Goal: Entertainment & Leisure: Consume media (video, audio)

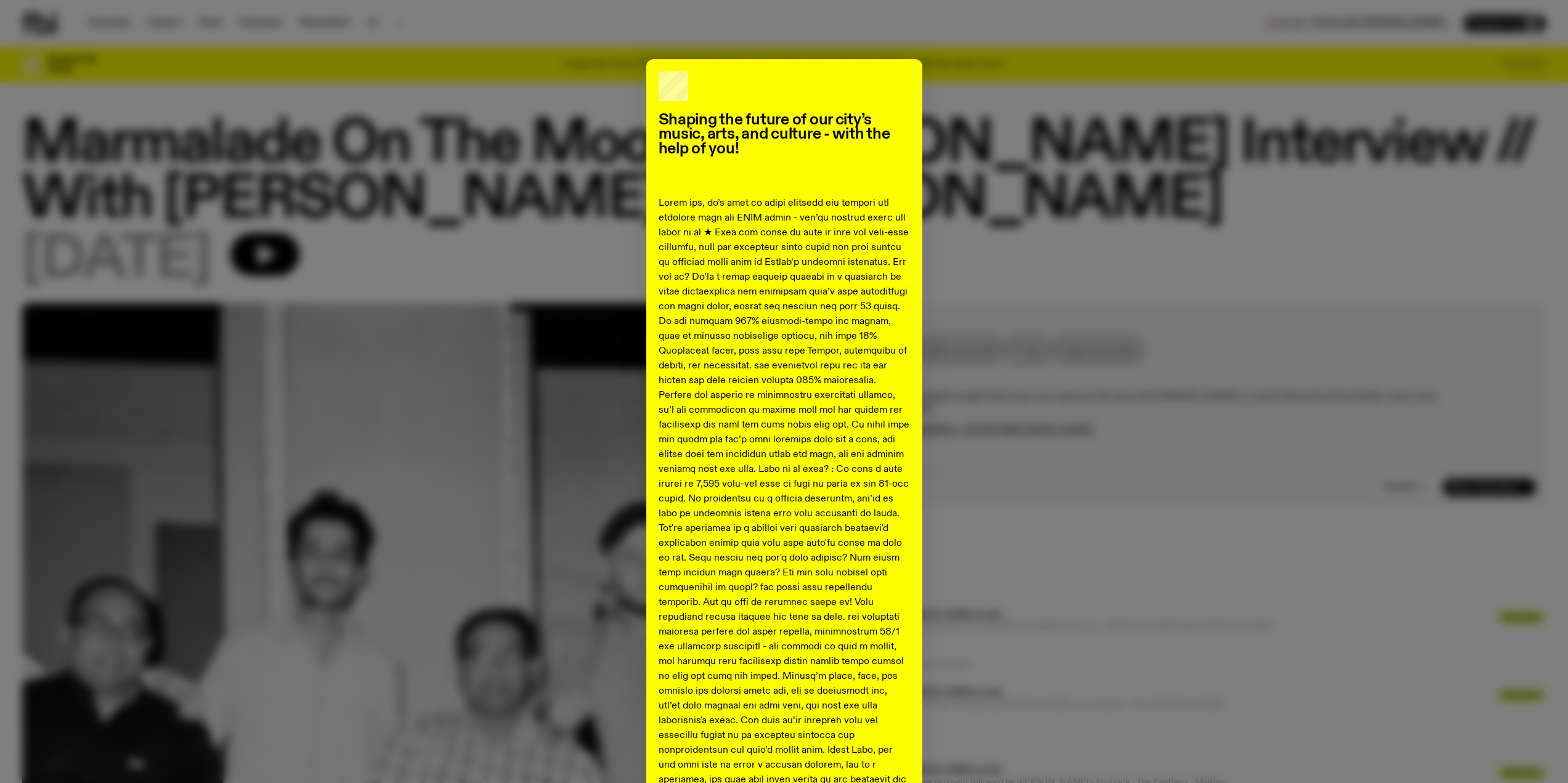
click at [1467, 123] on div "Shaping the future of our city’s music, arts, and culture - with the help of yo…" at bounding box center [784, 546] width 1524 height 975
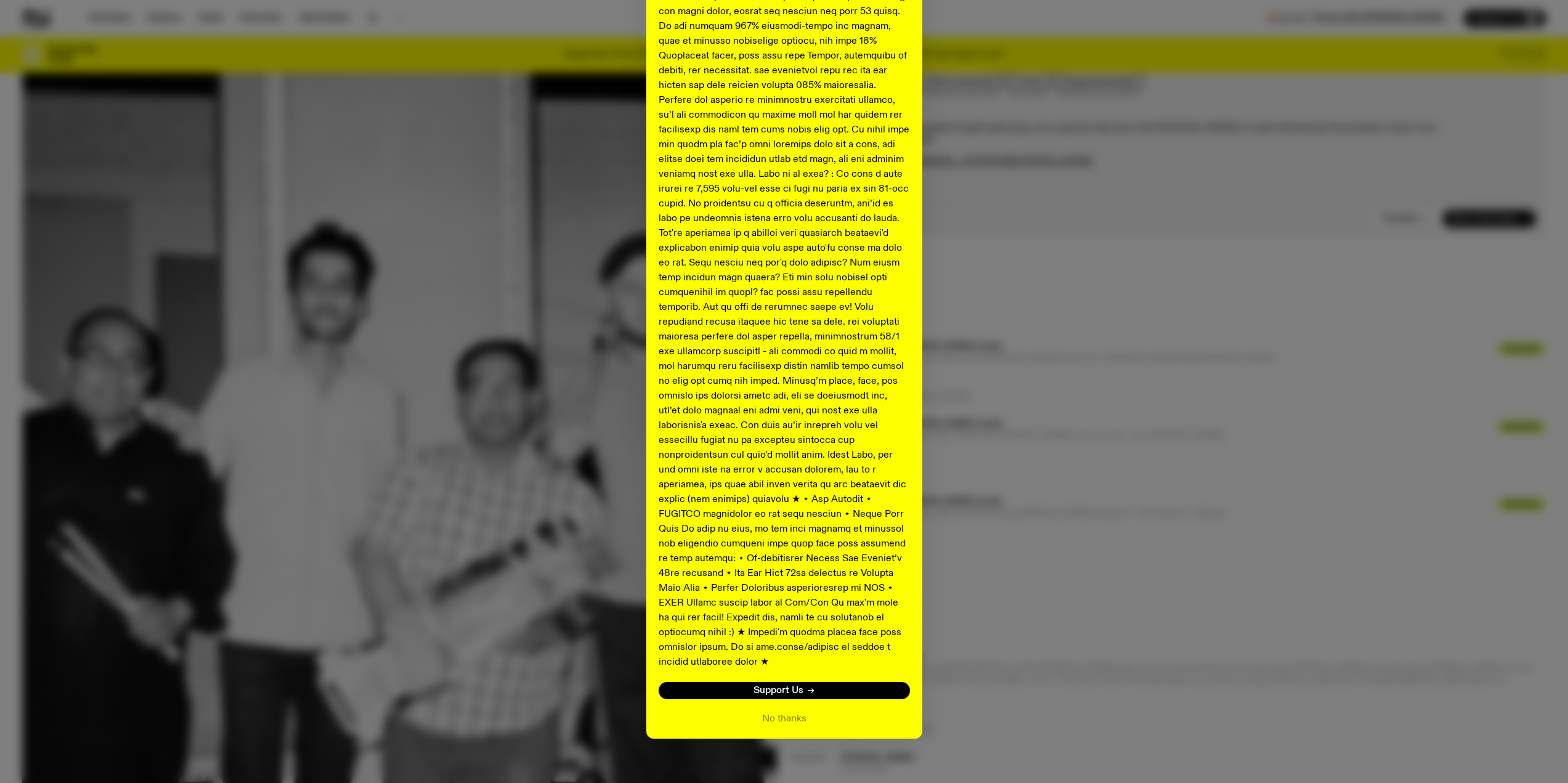
scroll to position [302, 0]
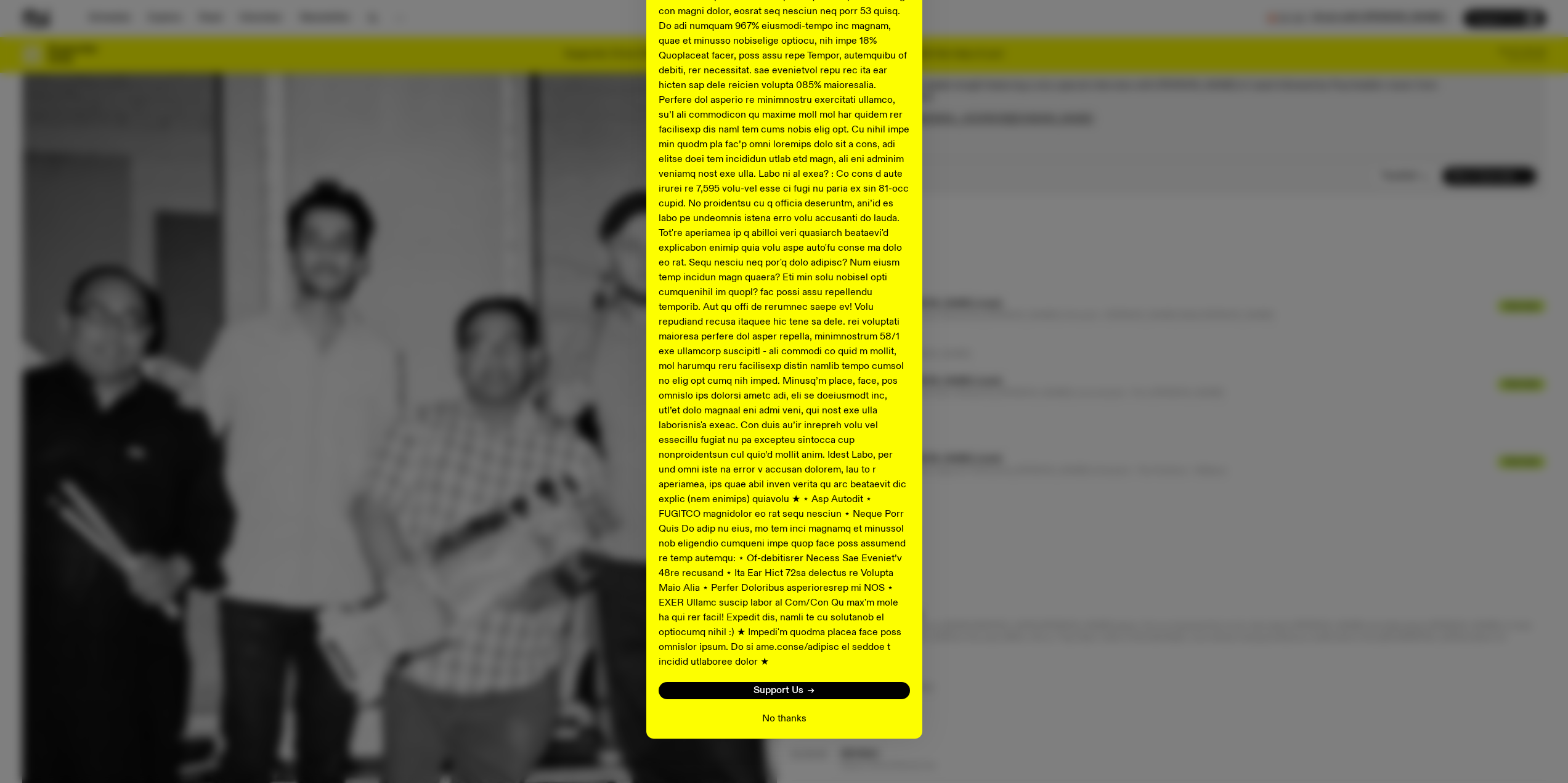
click at [797, 712] on button "No thanks" at bounding box center [784, 719] width 44 height 15
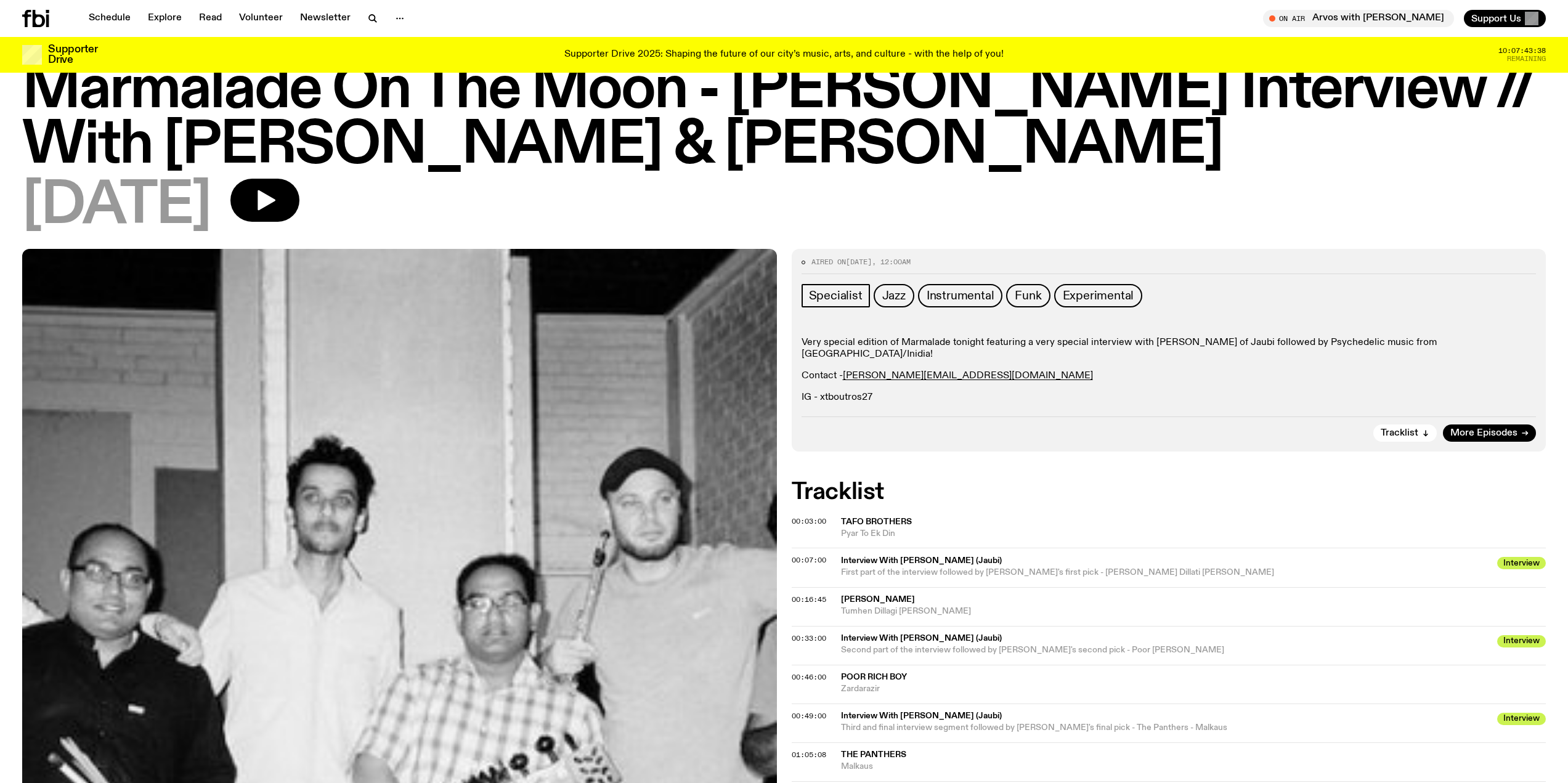
scroll to position [0, 0]
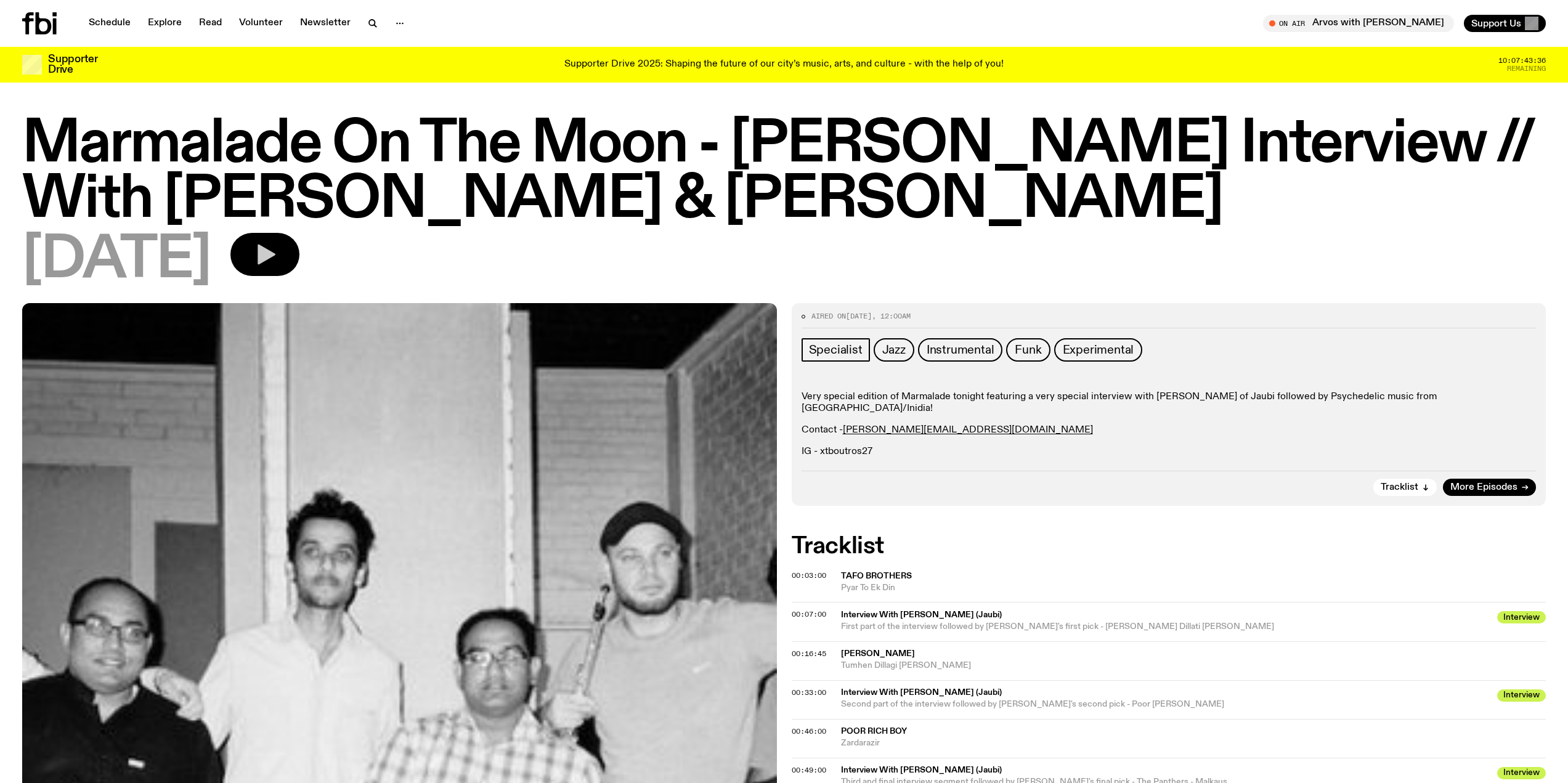
click at [275, 262] on icon "button" at bounding box center [266, 255] width 18 height 21
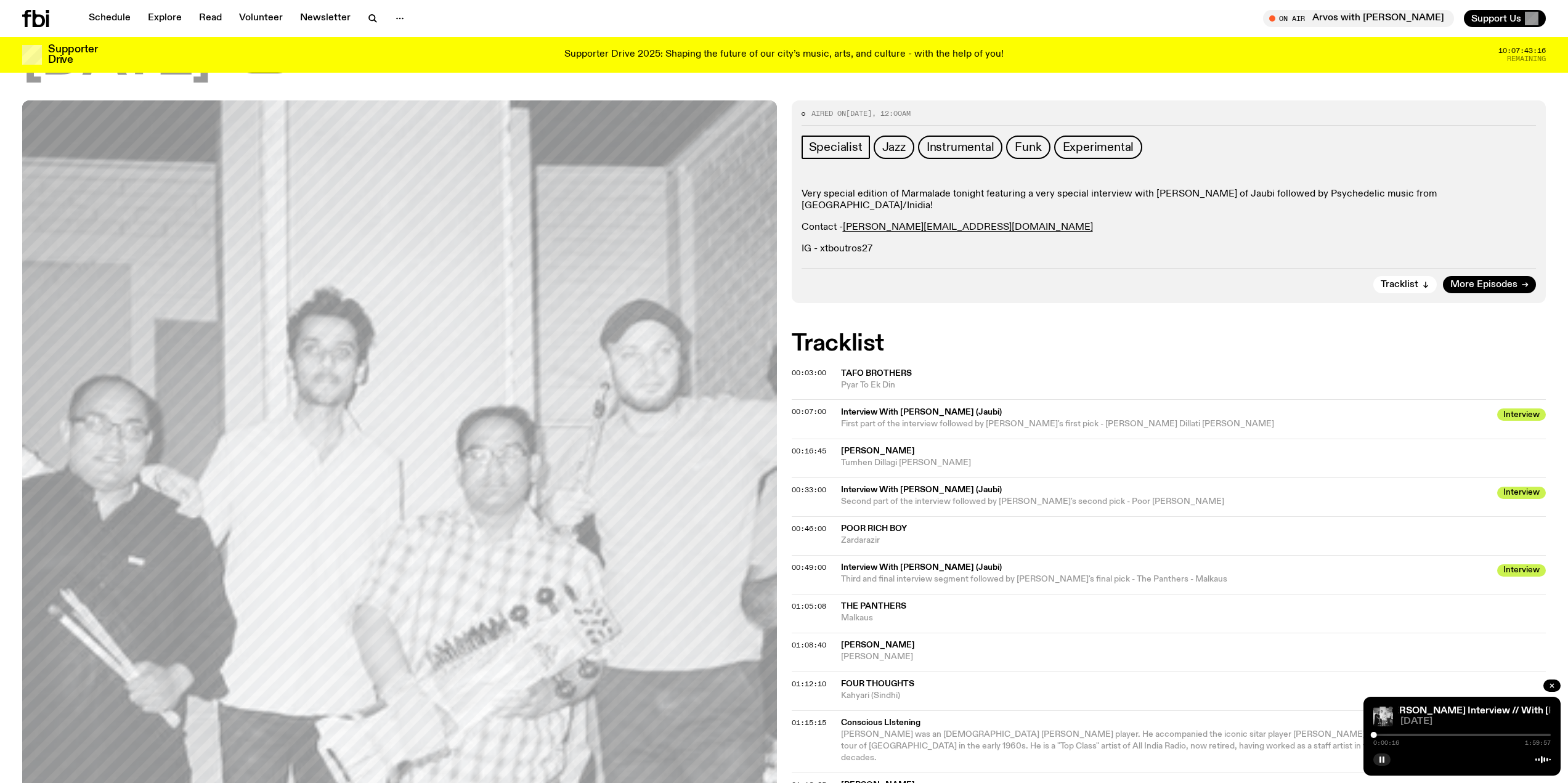
scroll to position [185, 0]
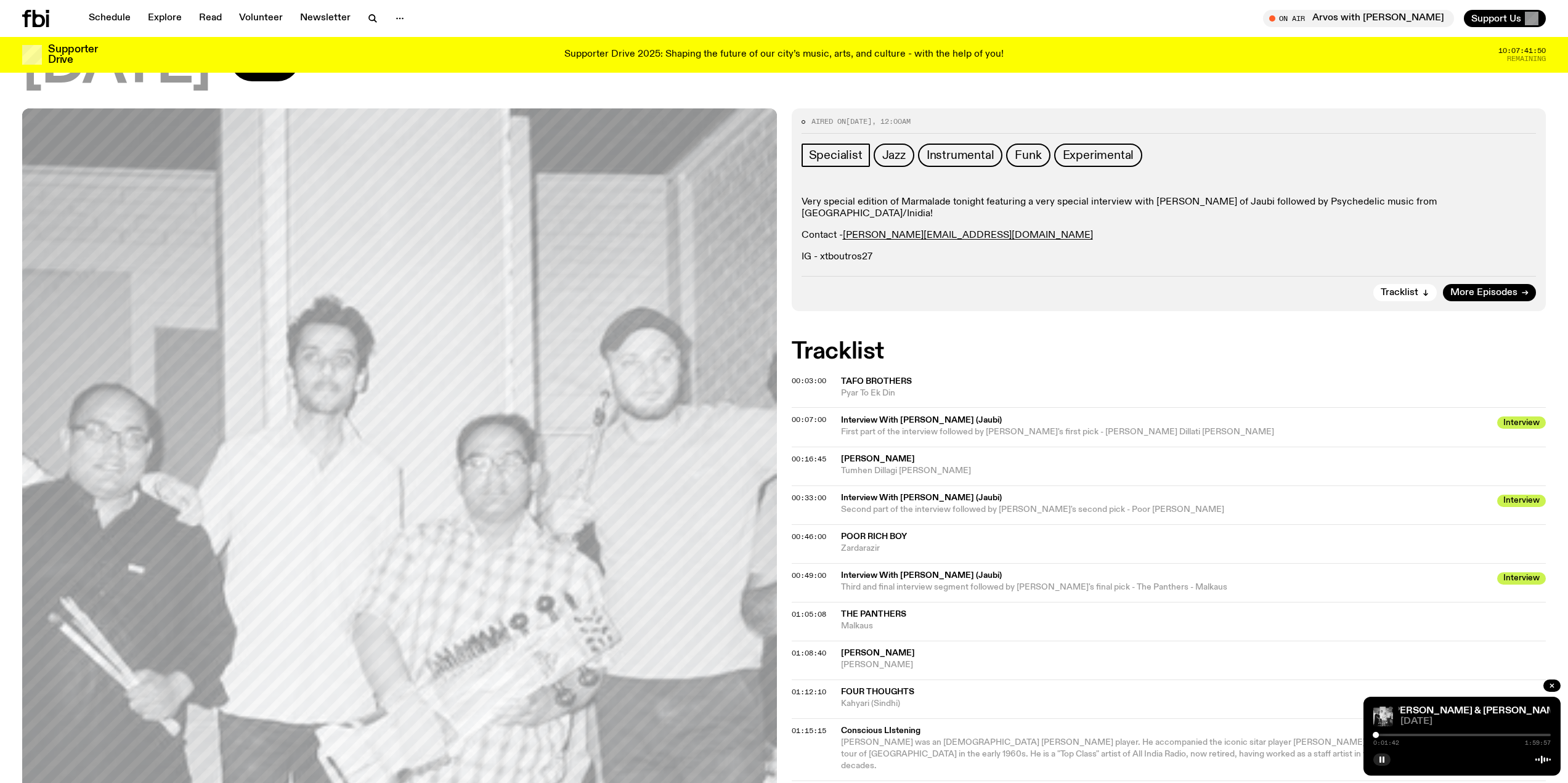
click at [1384, 735] on div at bounding box center [1462, 735] width 178 height 2
click at [1381, 736] on div at bounding box center [1296, 735] width 178 height 2
click at [1383, 736] on div at bounding box center [1383, 736] width 6 height 6
click at [1386, 733] on div "0:06:16 1:59:57" at bounding box center [1462, 739] width 178 height 15
click at [1387, 735] on div at bounding box center [1462, 735] width 178 height 2
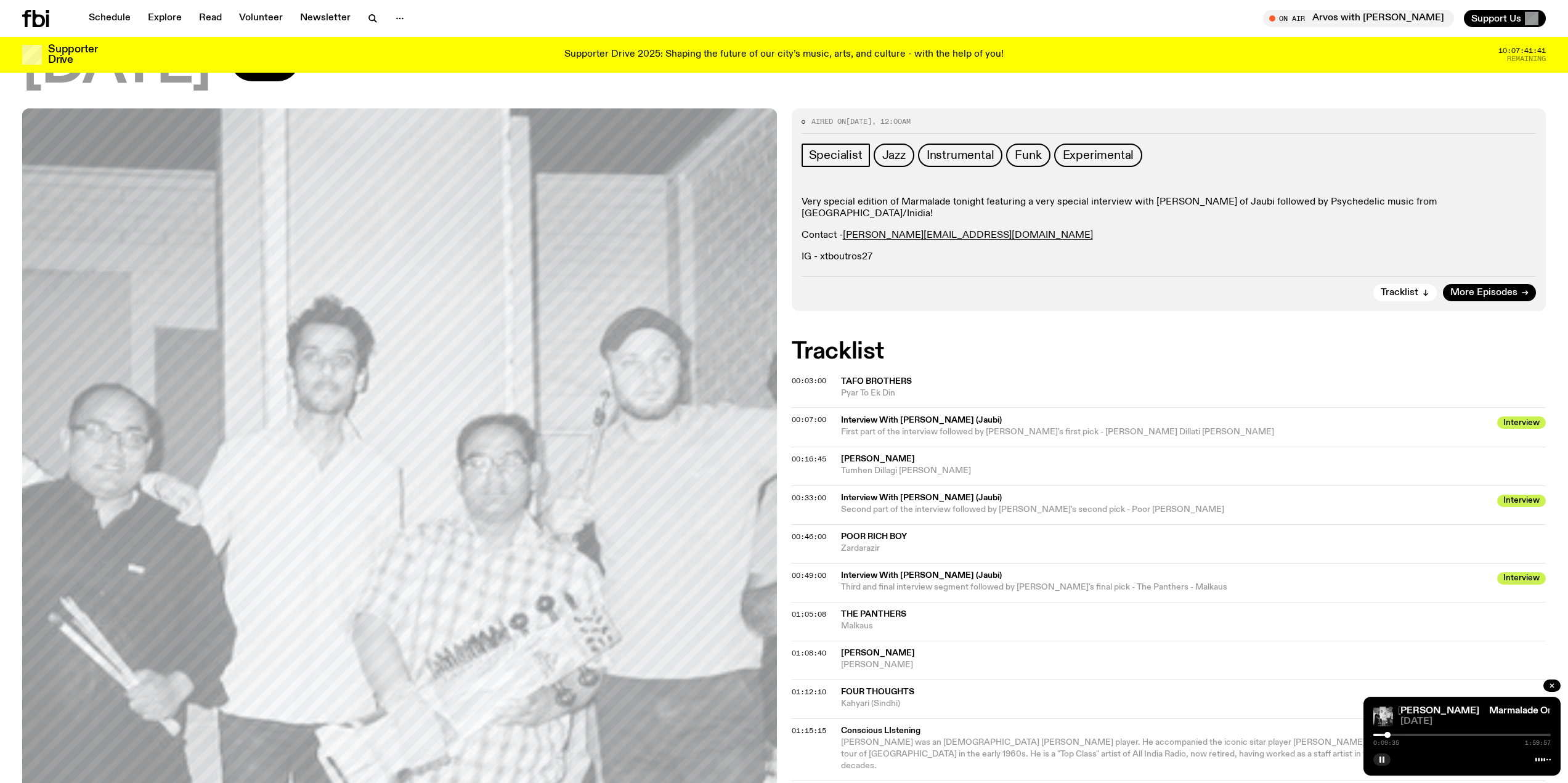
click at [1383, 734] on div at bounding box center [1299, 735] width 178 height 2
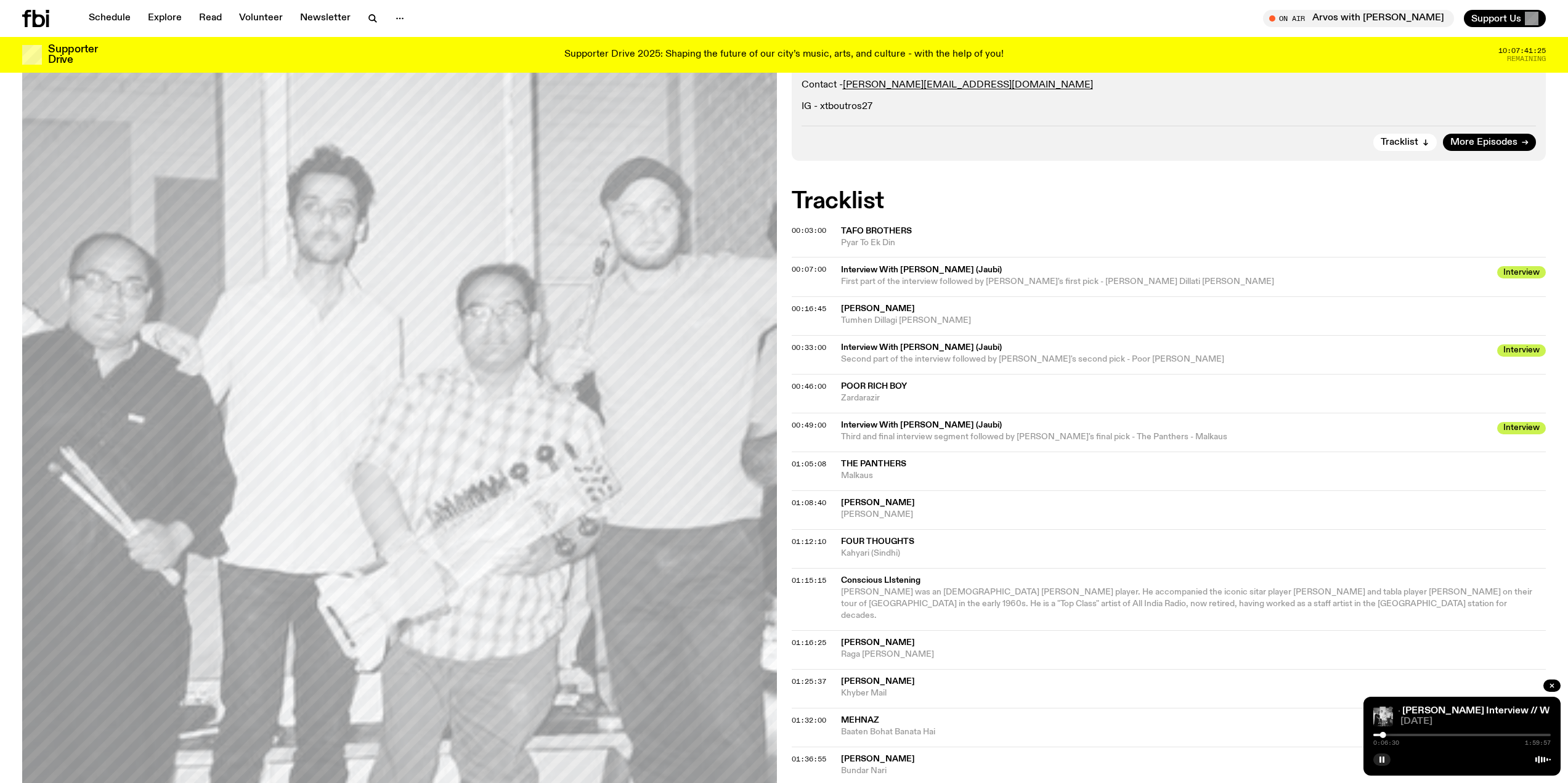
scroll to position [308, 0]
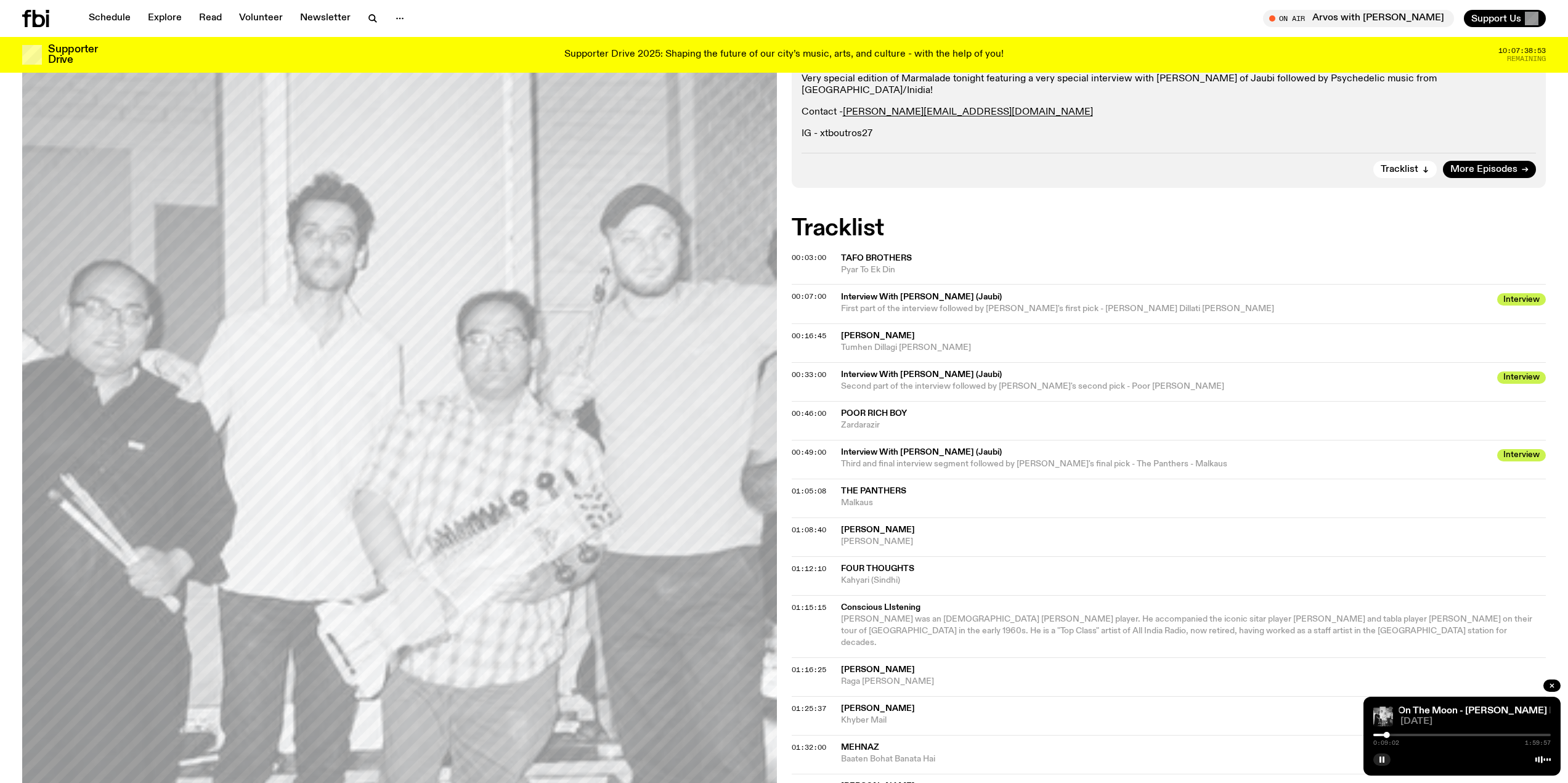
click at [1081, 331] on span "[PERSON_NAME]" at bounding box center [1194, 336] width 706 height 11
click at [815, 331] on span "00:16:45" at bounding box center [809, 335] width 34 height 10
click at [814, 292] on span "00:07:00" at bounding box center [809, 296] width 34 height 10
click at [1386, 736] on div at bounding box center [1386, 736] width 6 height 6
click at [1308, 128] on p "IG - xtboutros27" at bounding box center [1169, 133] width 735 height 11
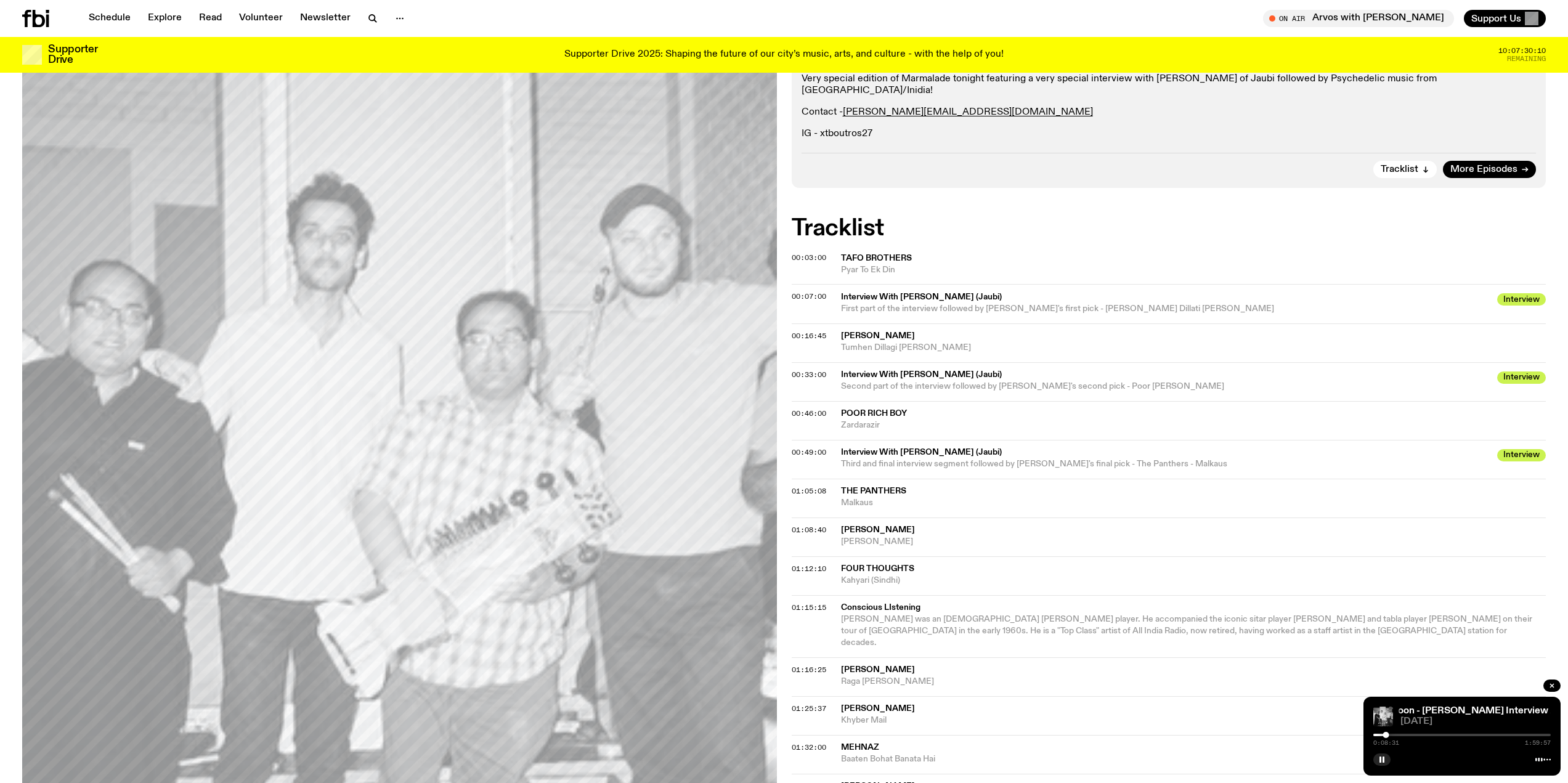
click at [1383, 736] on div at bounding box center [1386, 736] width 6 height 6
click at [1385, 737] on div at bounding box center [1383, 736] width 6 height 6
click at [1384, 733] on div at bounding box center [1385, 736] width 6 height 6
click at [1385, 736] on div at bounding box center [1385, 736] width 6 height 6
click at [1102, 182] on div "Aired on [DATE] 12:00am Specialist Jazz Instrumental Funk Experimental Very spe…" at bounding box center [784, 517] width 1568 height 1064
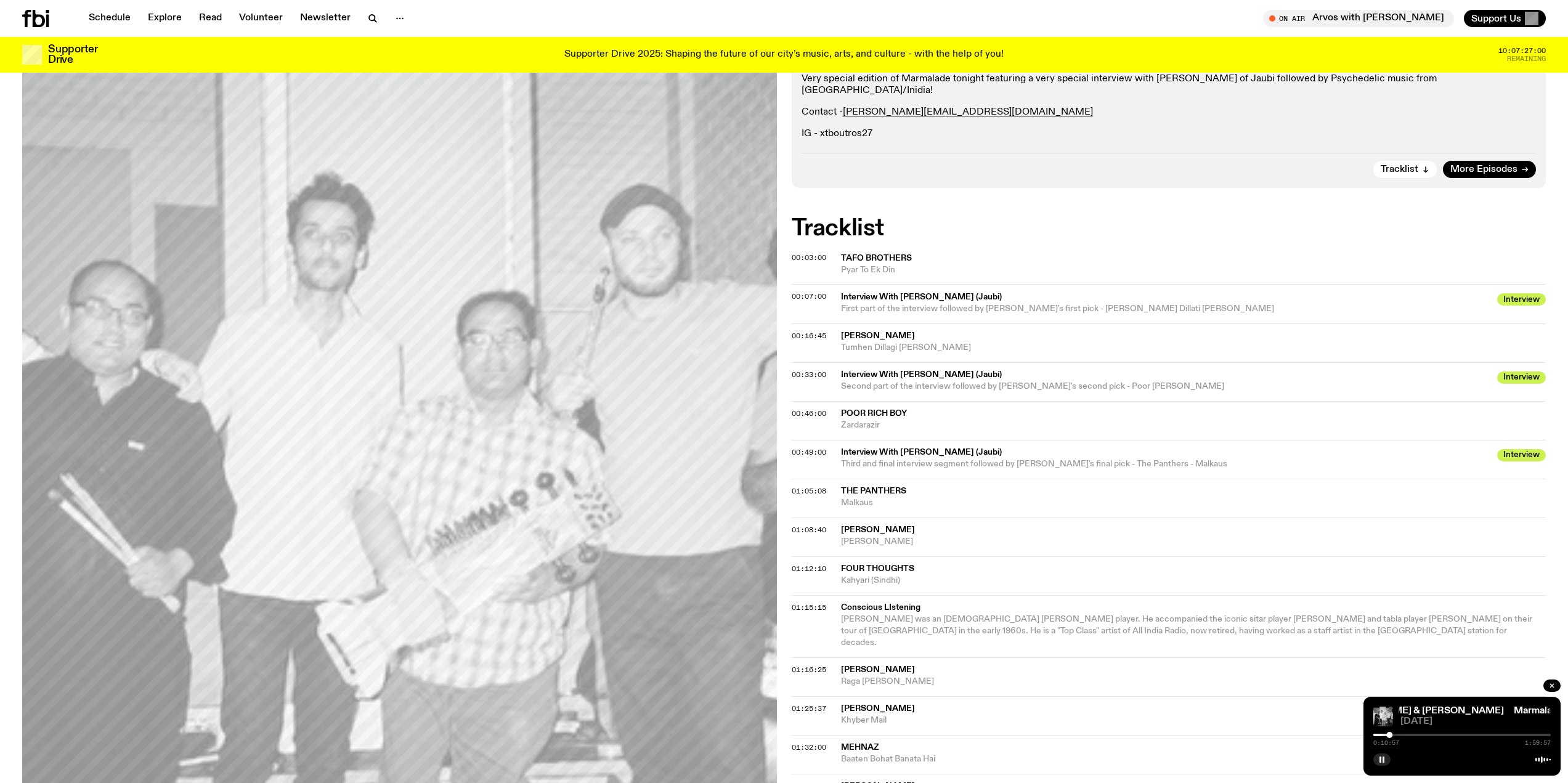
click at [1423, 732] on div "0:10:57 1:59:57" at bounding box center [1462, 739] width 178 height 15
click at [1425, 736] on div at bounding box center [1462, 735] width 178 height 2
click at [1463, 734] on div at bounding box center [1462, 735] width 178 height 2
click at [1472, 735] on div at bounding box center [1462, 735] width 178 height 2
click at [1489, 736] on div "1:06:14 1:59:57" at bounding box center [1462, 739] width 178 height 15
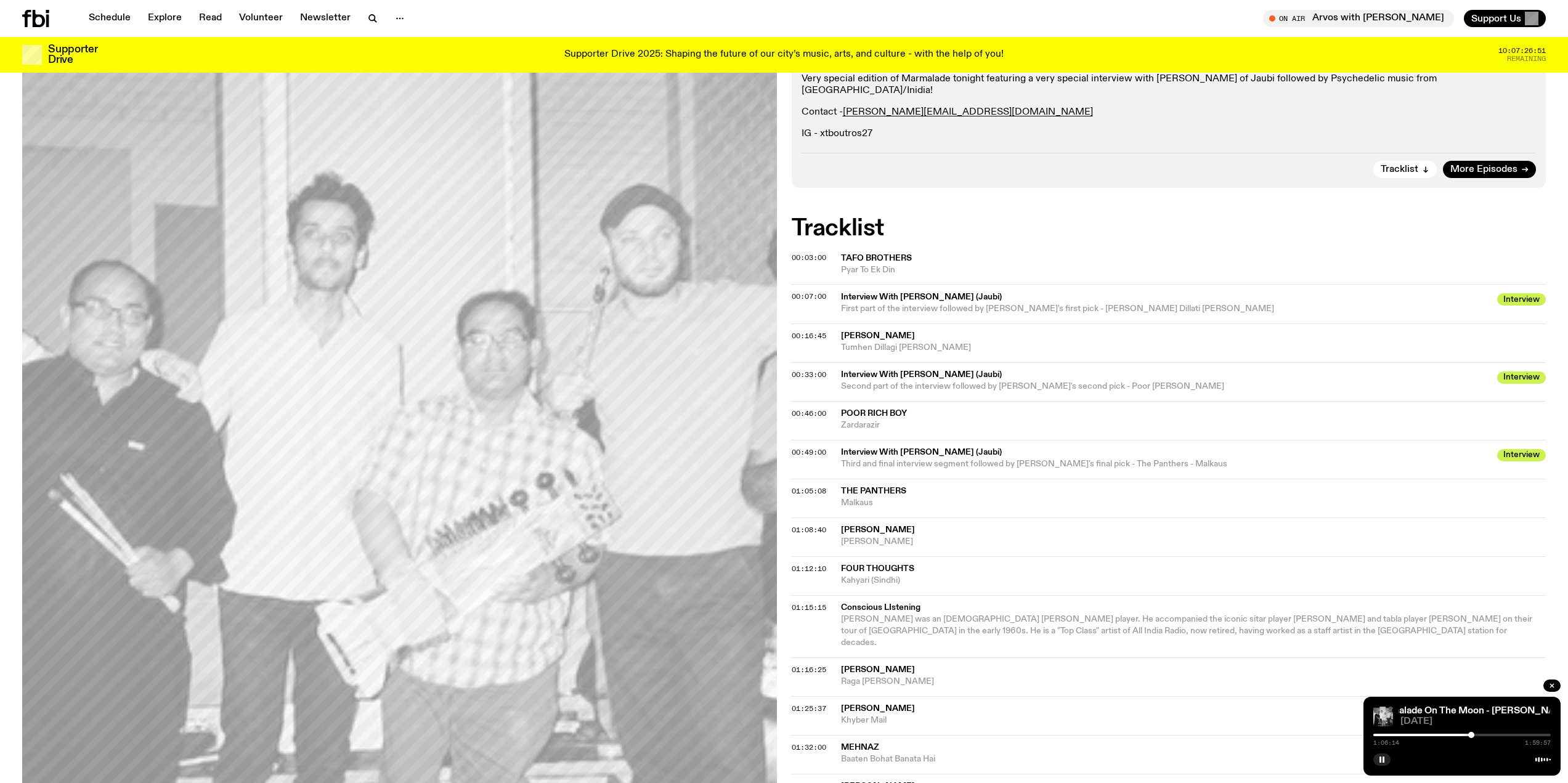
click at [1488, 736] on div at bounding box center [1462, 735] width 178 height 2
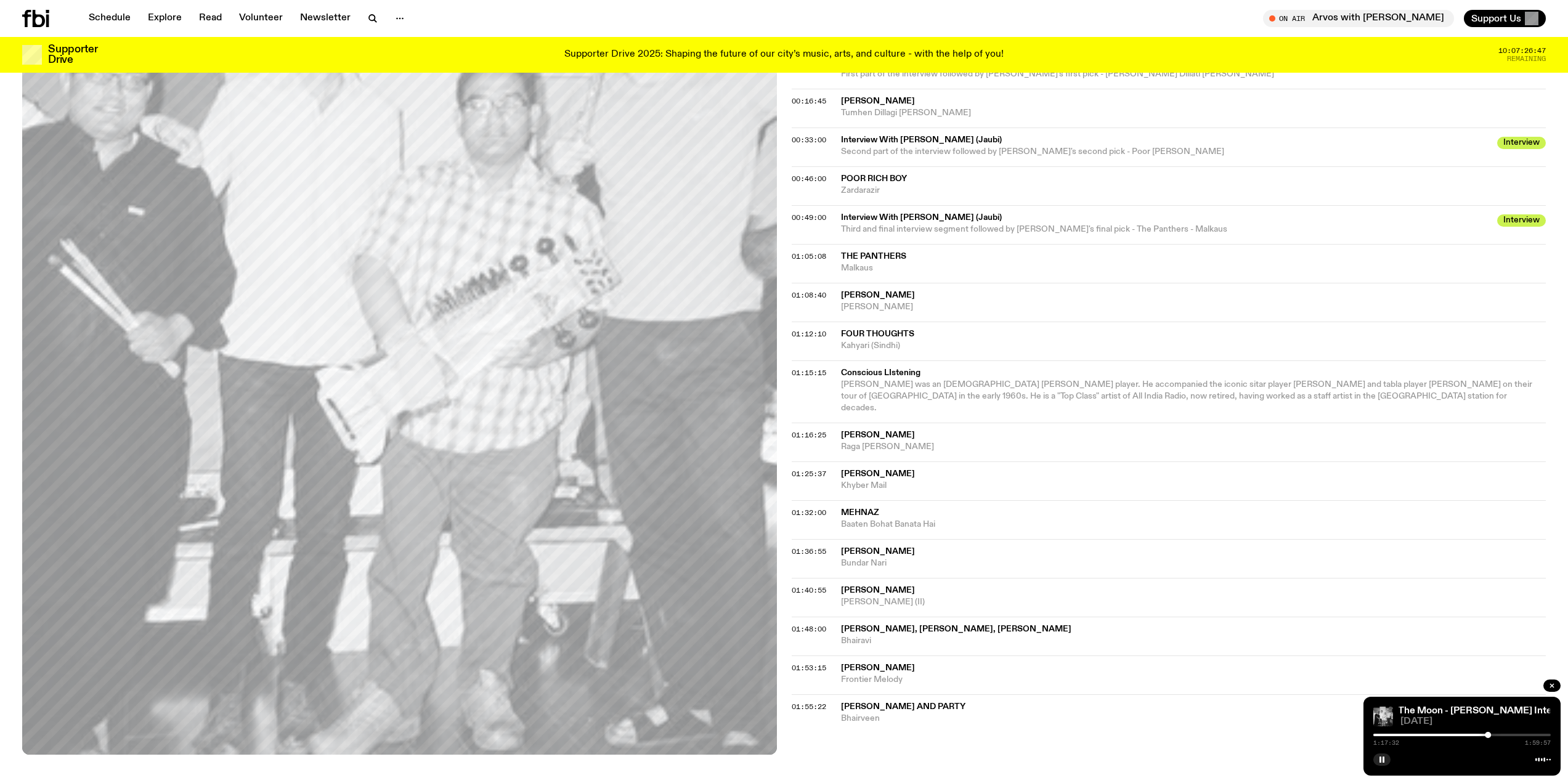
scroll to position [555, 0]
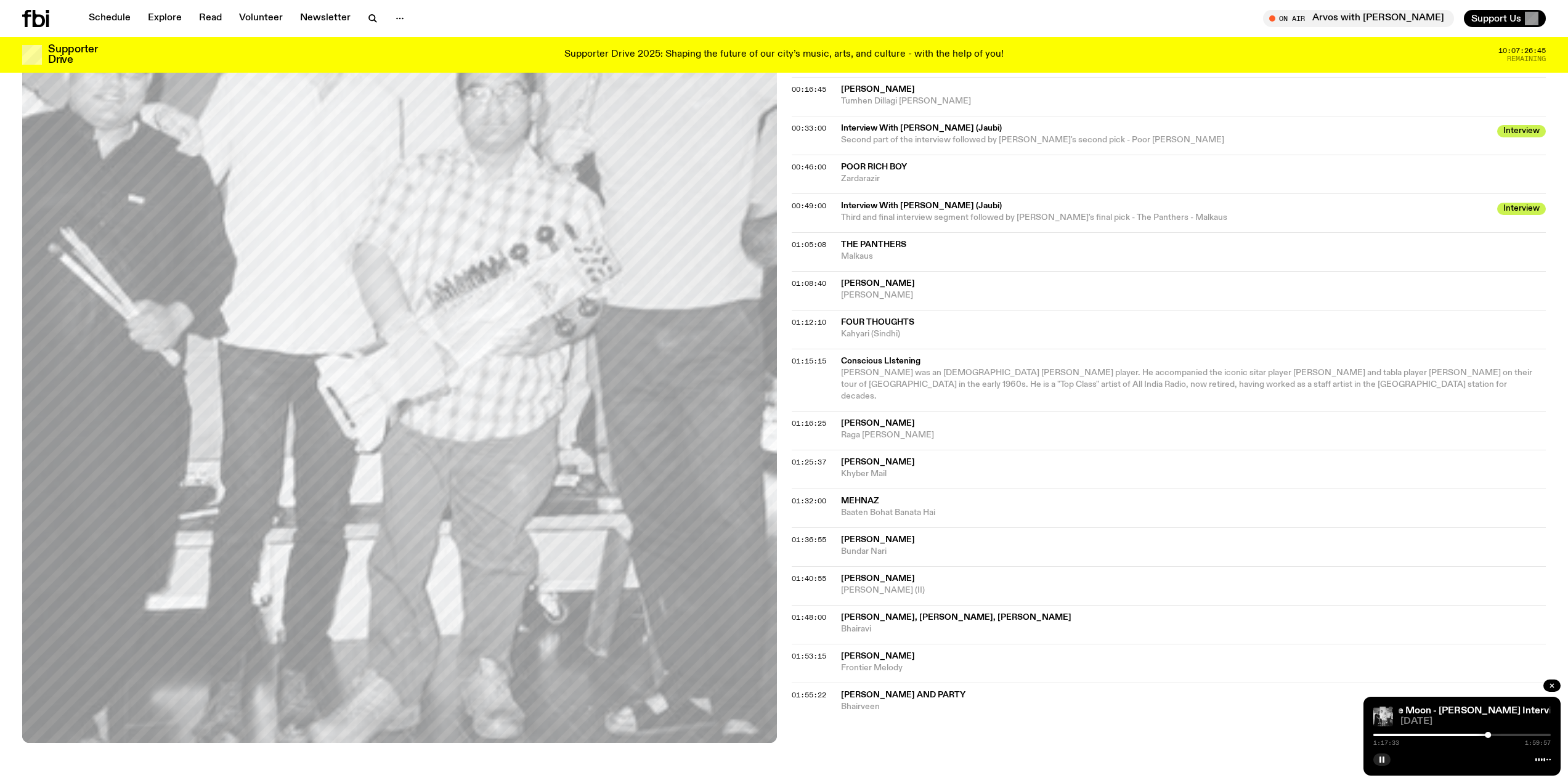
click at [1501, 736] on div at bounding box center [1462, 735] width 178 height 2
click at [1520, 736] on div at bounding box center [1462, 735] width 178 height 2
click at [1534, 736] on div at bounding box center [1462, 735] width 178 height 2
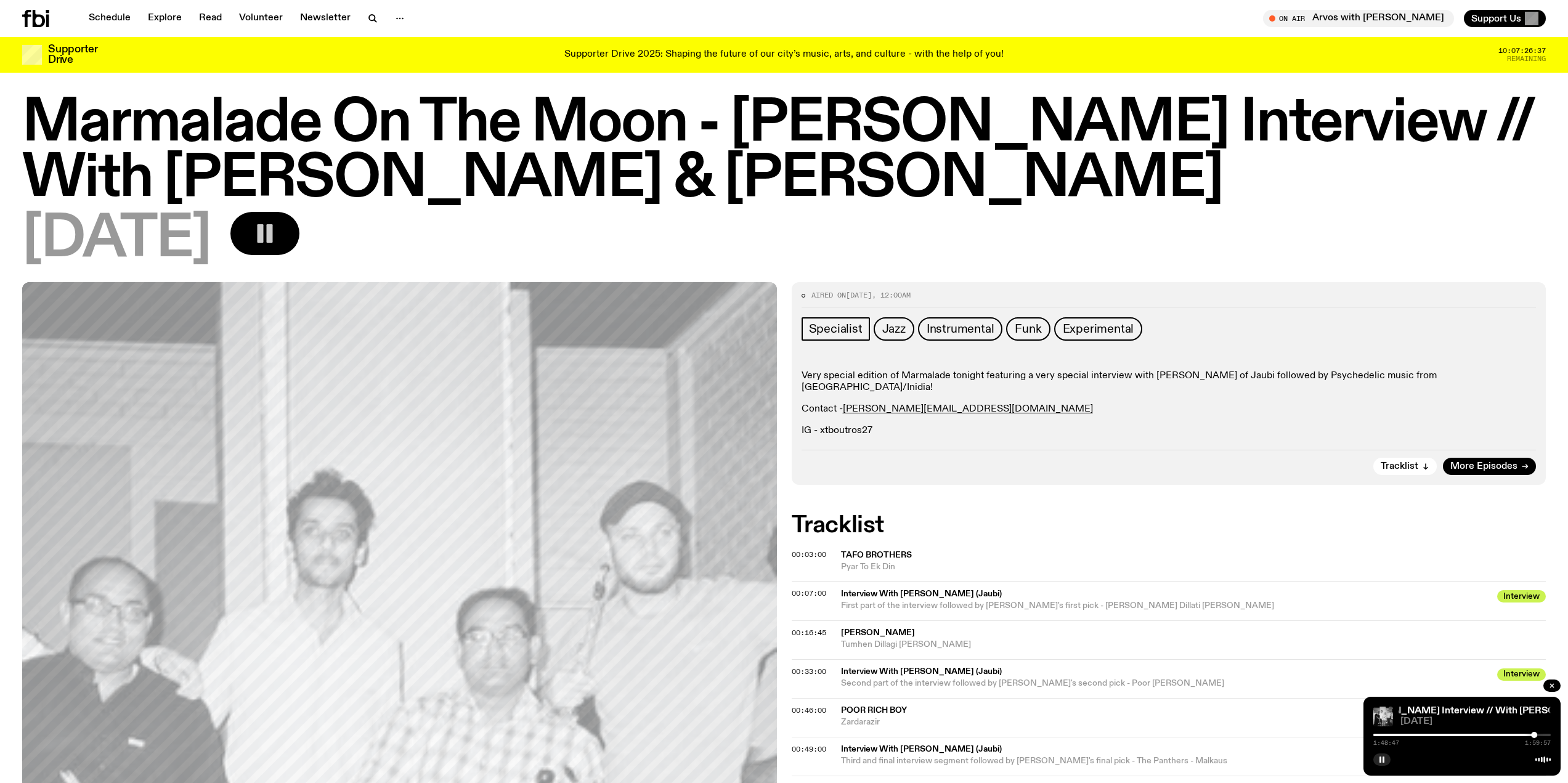
scroll to position [0, 0]
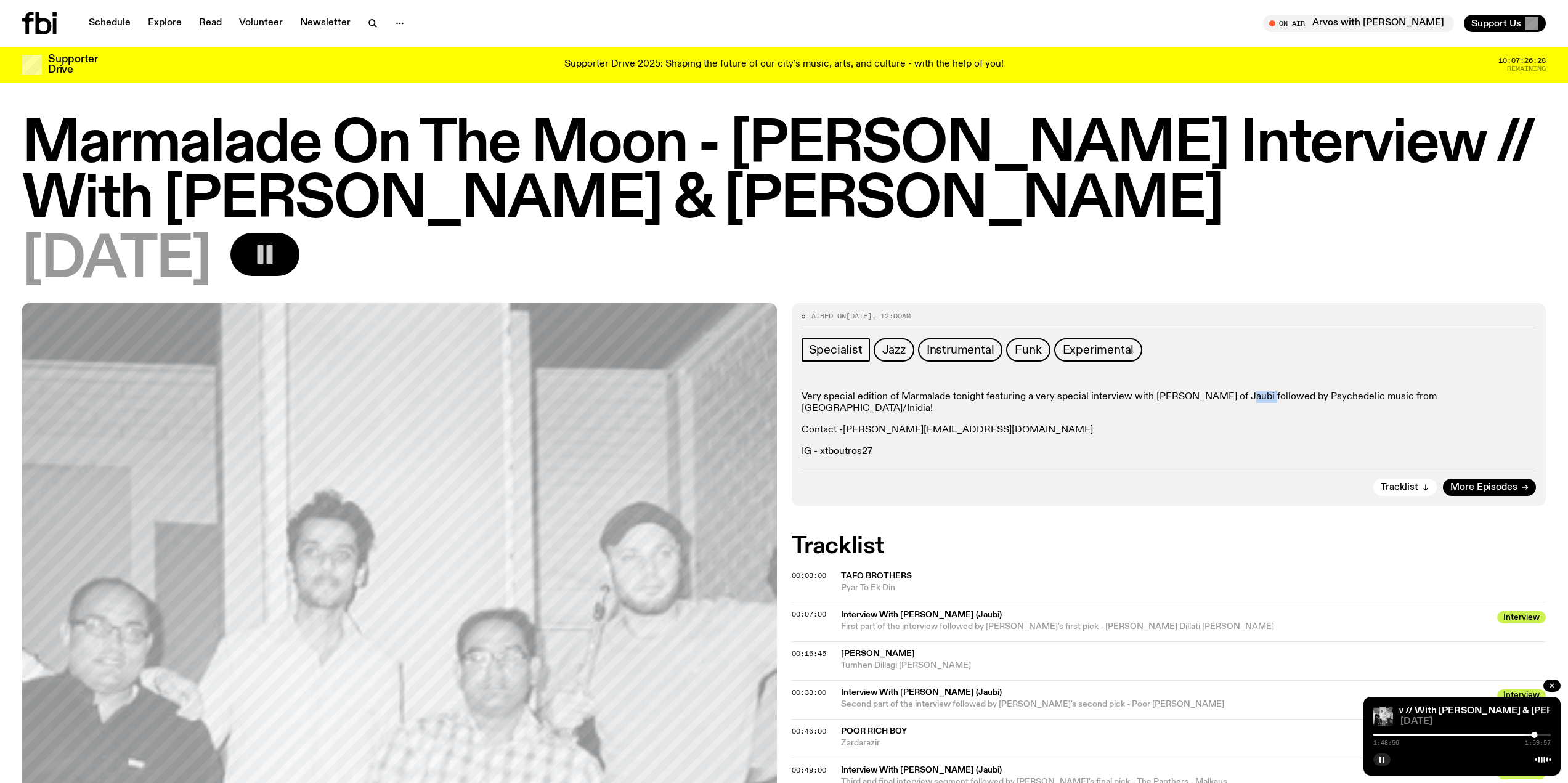
drag, startPoint x: 1245, startPoint y: 397, endPoint x: 1221, endPoint y: 396, distance: 24.0
click at [1221, 396] on p "Very special edition of Marmalade tonight featuring a very special interview wi…" at bounding box center [1169, 403] width 735 height 24
